Goal: Task Accomplishment & Management: Manage account settings

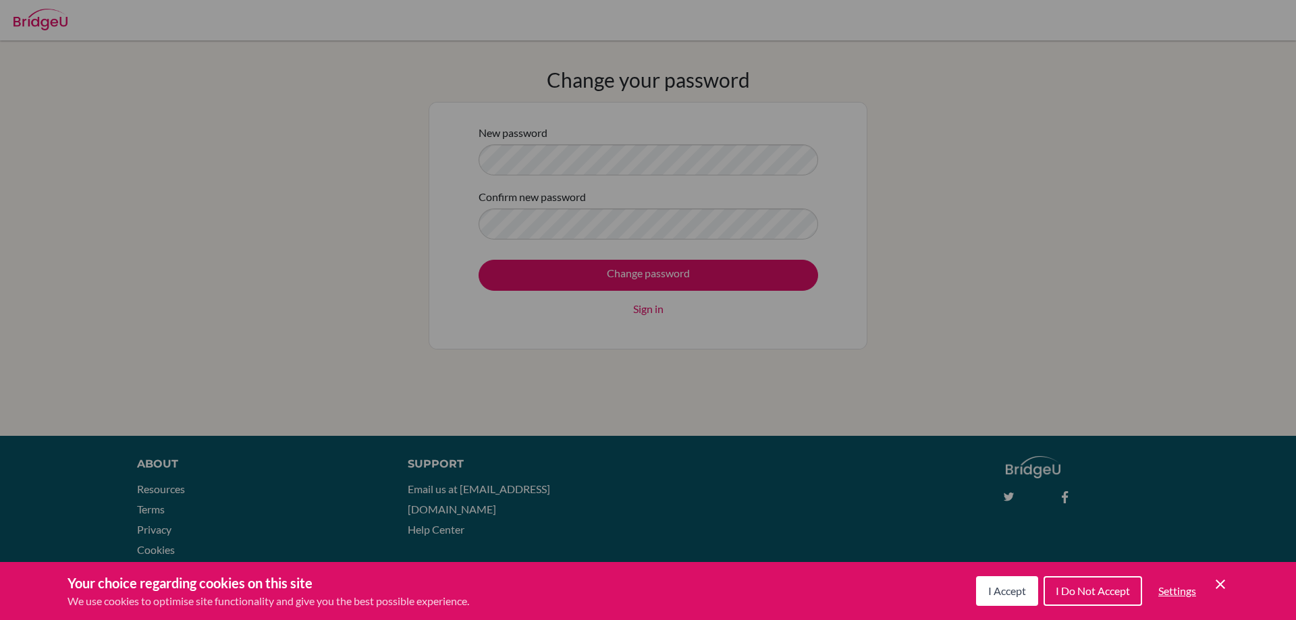
click at [679, 158] on div "Cookie Preferences" at bounding box center [648, 310] width 1296 height 620
click at [991, 589] on span "I Accept" at bounding box center [1007, 590] width 38 height 13
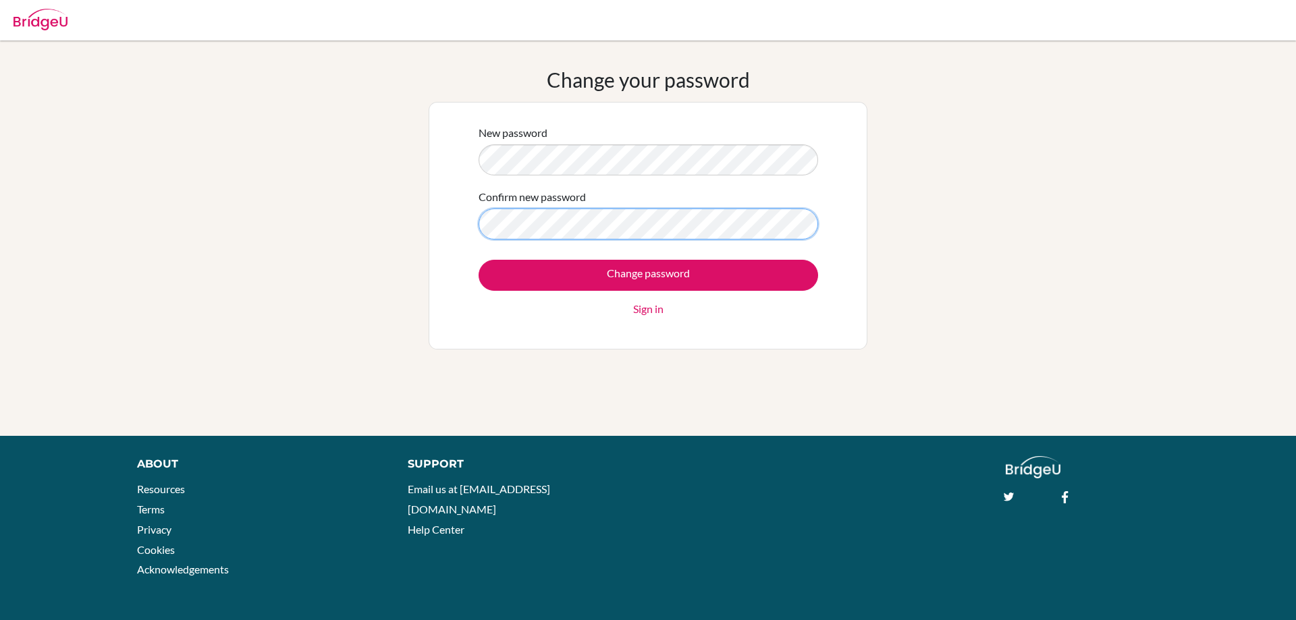
click at [479, 260] on input "Change password" at bounding box center [648, 275] width 339 height 31
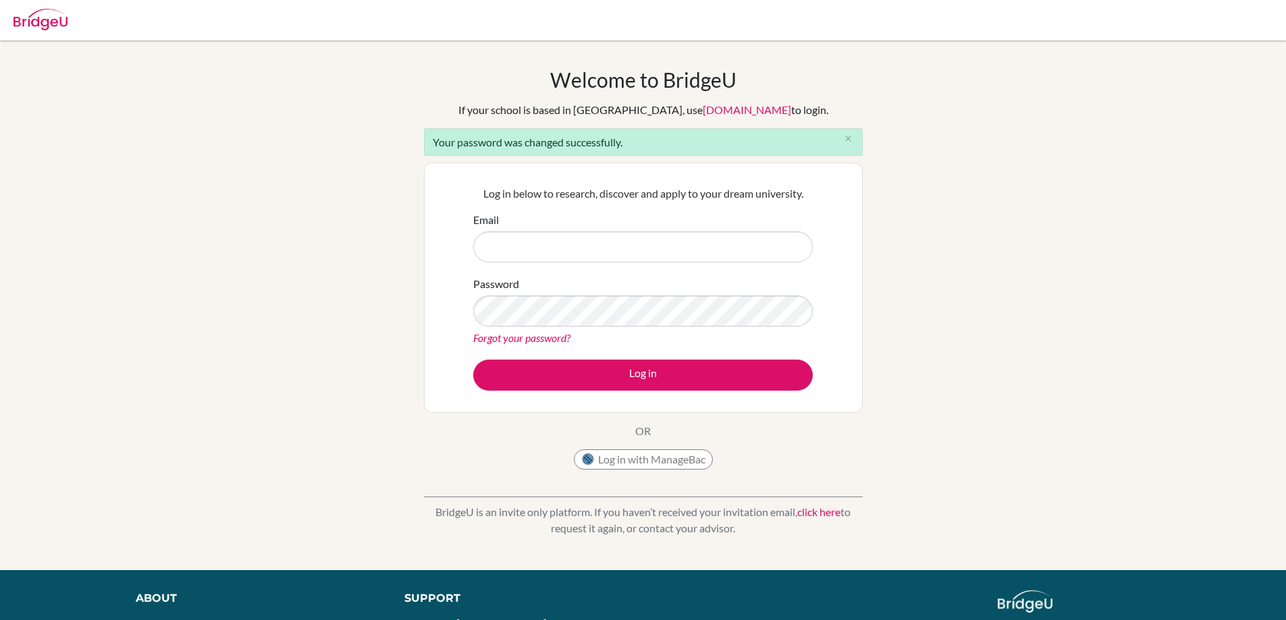
click at [954, 221] on div "Welcome to BridgeU If your school is based in China, use app.bridge-u.com.cn to…" at bounding box center [643, 305] width 1286 height 476
click at [643, 460] on button "Log in with ManageBac" at bounding box center [643, 459] width 139 height 20
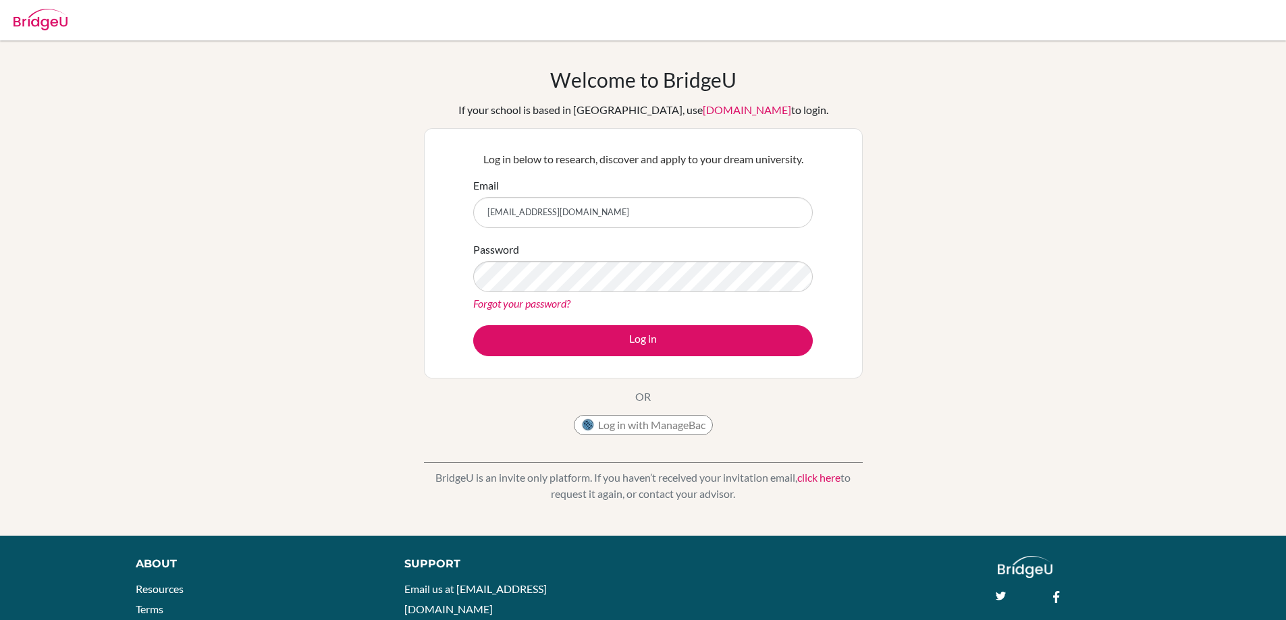
type input "pasuwatasiwan@gmail.com"
click at [473, 325] on button "Log in" at bounding box center [642, 340] width 339 height 31
type input "pasuwatasiwan@gmail.com"
click at [473, 325] on button "Log in" at bounding box center [642, 340] width 339 height 31
